Goal: Information Seeking & Learning: Find specific fact

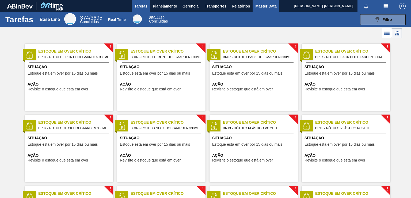
click at [255, 10] on button "Master Data" at bounding box center [266, 6] width 27 height 12
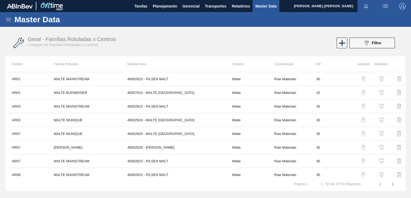
click at [10, 20] on icon at bounding box center [8, 19] width 6 height 6
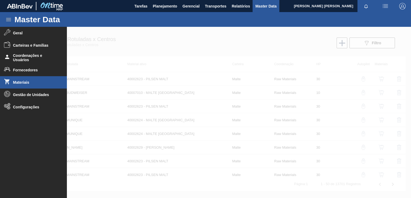
click at [25, 81] on span "Materiais" at bounding box center [35, 82] width 44 height 4
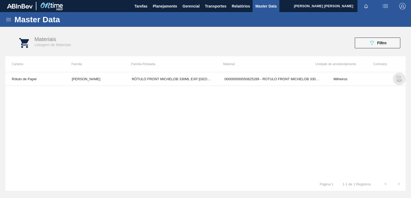
click at [400, 78] on img "button" at bounding box center [399, 79] width 6 height 6
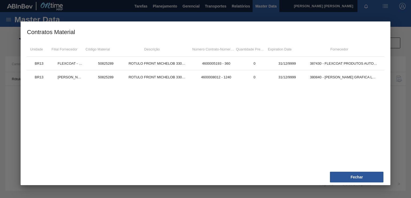
click at [399, 105] on div at bounding box center [205, 99] width 411 height 198
click at [359, 176] on button "Fechar" at bounding box center [357, 176] width 54 height 11
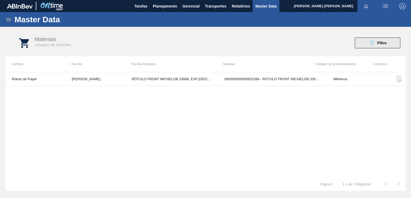
click at [386, 42] on span "Filtro" at bounding box center [382, 43] width 9 height 4
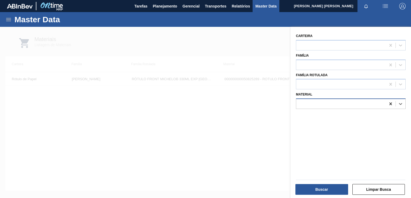
click at [391, 103] on icon at bounding box center [390, 103] width 5 height 5
paste input "b. 30018582"
click at [308, 103] on input "b. 30018582" at bounding box center [313, 103] width 28 height 5
type input "30018582"
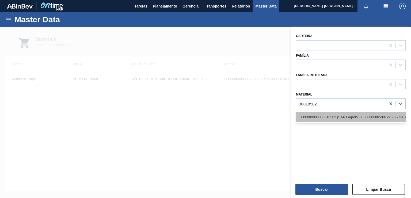
click at [318, 115] on div "000000000030018582 (SAP Legado: 000000000050812268) - CAIXA CARTAO STELLA 330ML…" at bounding box center [351, 117] width 110 height 10
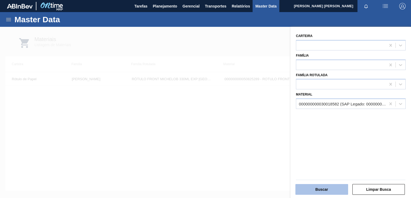
click at [323, 190] on button "Buscar" at bounding box center [322, 189] width 53 height 11
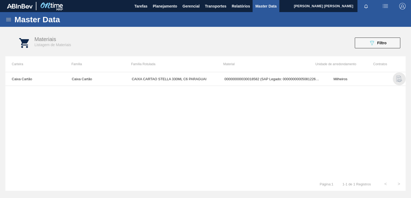
click at [399, 77] on img "button" at bounding box center [399, 79] width 6 height 6
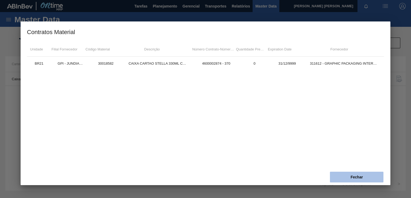
click at [350, 173] on button "Fechar" at bounding box center [357, 176] width 54 height 11
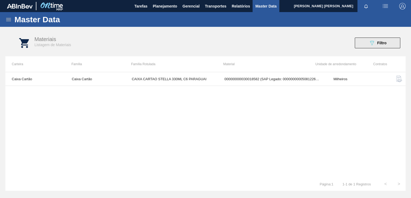
click at [382, 41] on span "Filtro" at bounding box center [382, 43] width 9 height 4
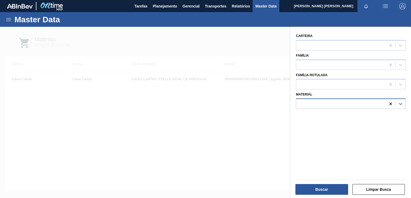
click at [392, 104] on icon at bounding box center [390, 103] width 5 height 5
paste input "c. 30012281"
click at [308, 102] on input "c. 30012281" at bounding box center [313, 103] width 28 height 5
type input "30012281"
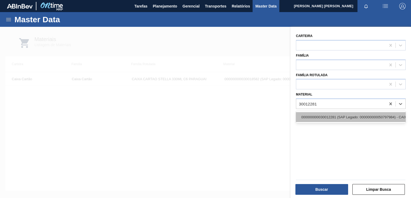
click at [317, 114] on div "000000000030012281 (SAP Legado: 000000000050797984) - CAIXA CARTAO STELLA ZERO …" at bounding box center [351, 117] width 110 height 10
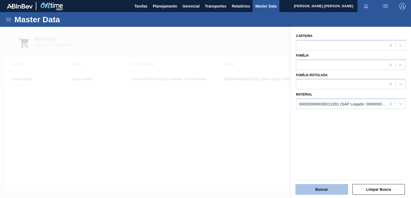
click at [331, 187] on button "Buscar" at bounding box center [322, 189] width 53 height 11
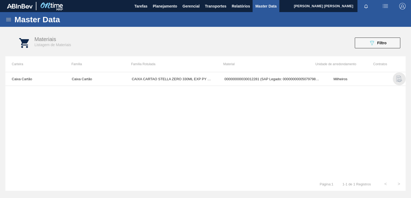
click at [401, 79] on img "button" at bounding box center [399, 79] width 6 height 6
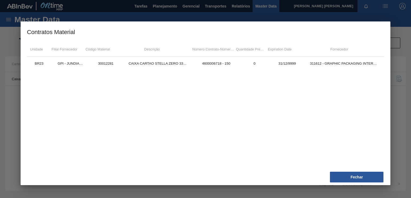
click at [395, 83] on div at bounding box center [205, 99] width 411 height 198
click at [357, 179] on button "Fechar" at bounding box center [357, 176] width 54 height 11
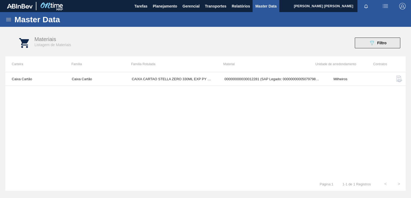
click at [383, 39] on button "089F7B8B-B2A5-4AFE-B5C0-19BA573D28AC Filtro" at bounding box center [378, 42] width 46 height 11
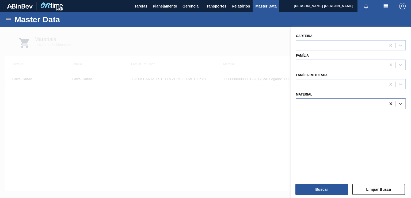
click at [391, 103] on icon at bounding box center [391, 103] width 2 height 3
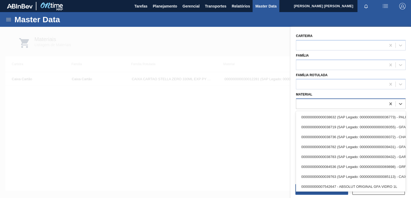
paste input "h. 30018253"
click at [359, 102] on div "h. 30018253" at bounding box center [341, 104] width 90 height 8
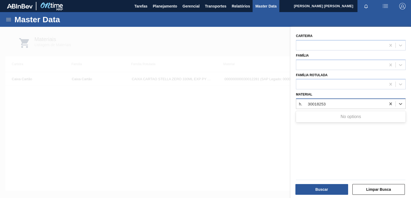
click at [308, 103] on input "h. 30018253" at bounding box center [312, 103] width 27 height 5
type input "30018253"
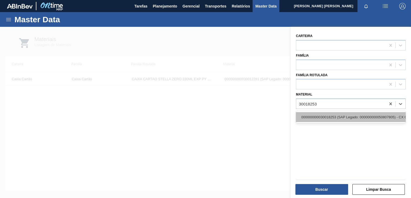
click at [318, 117] on div "000000000030018253 (SAP Legado: 000000000050807805) - CX CART BUD ZERO 330 C6 S…" at bounding box center [351, 117] width 110 height 10
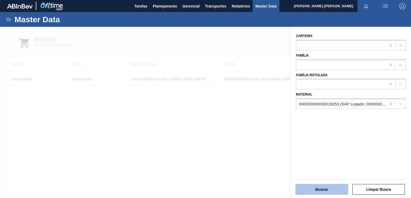
click at [331, 190] on button "Buscar" at bounding box center [322, 189] width 53 height 11
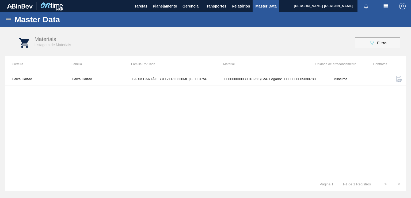
click at [398, 83] on button "button" at bounding box center [399, 78] width 13 height 13
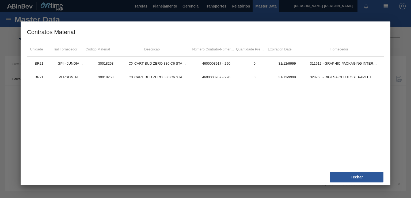
click at [401, 118] on div at bounding box center [205, 99] width 411 height 198
click at [353, 179] on button "Fechar" at bounding box center [357, 176] width 54 height 11
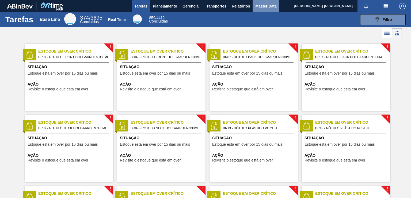
click at [263, 8] on span "Master Data" at bounding box center [265, 6] width 21 height 6
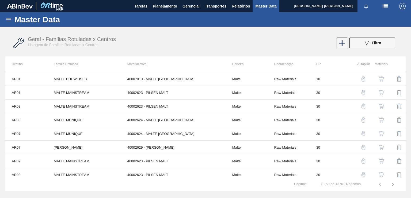
click at [8, 18] on icon at bounding box center [8, 19] width 6 height 6
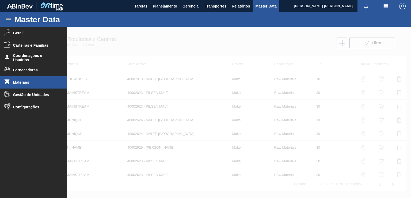
click at [25, 85] on li "Materiais" at bounding box center [33, 82] width 67 height 12
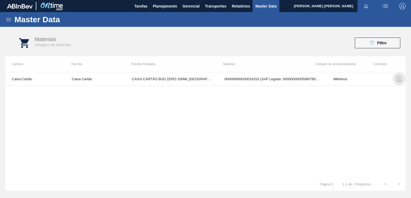
click at [401, 77] on img "button" at bounding box center [399, 79] width 6 height 6
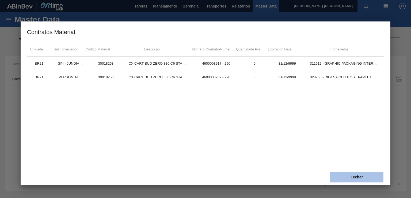
click at [354, 180] on button "Fechar" at bounding box center [357, 176] width 54 height 11
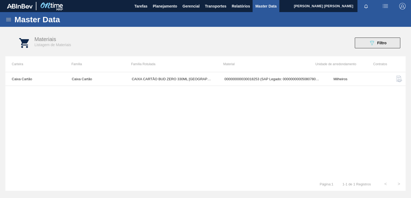
click at [380, 38] on button "089F7B8B-B2A5-4AFE-B5C0-19BA573D28AC Filtro" at bounding box center [378, 42] width 46 height 11
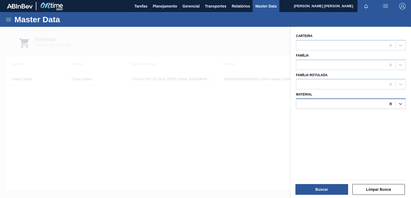
click at [390, 104] on icon at bounding box center [390, 103] width 5 height 5
paste input "d. 30012287"
click at [307, 102] on input "d. 30012287" at bounding box center [313, 103] width 28 height 5
type input "0012287"
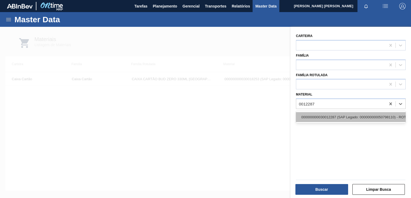
click at [320, 116] on div "000000000030012287 (SAP Legado: 000000000050798110) - ROT NECK STELLA ZERO 330M…" at bounding box center [351, 117] width 110 height 10
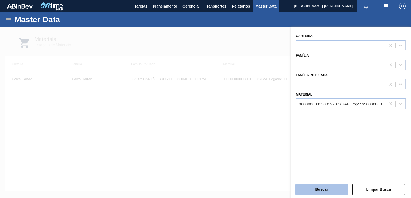
click at [330, 190] on button "Buscar" at bounding box center [322, 189] width 53 height 11
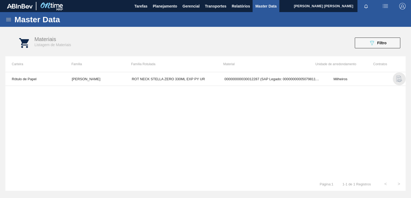
click at [396, 77] on img "button" at bounding box center [399, 79] width 6 height 6
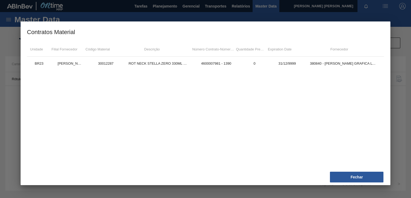
click at [399, 116] on div at bounding box center [205, 99] width 411 height 198
click at [348, 177] on button "Fechar" at bounding box center [357, 176] width 54 height 11
